Goal: Navigation & Orientation: Find specific page/section

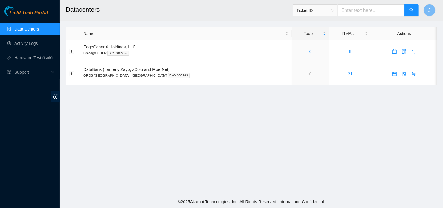
click at [24, 27] on link "Data Centers" at bounding box center [26, 29] width 24 height 5
